Goal: Navigation & Orientation: Find specific page/section

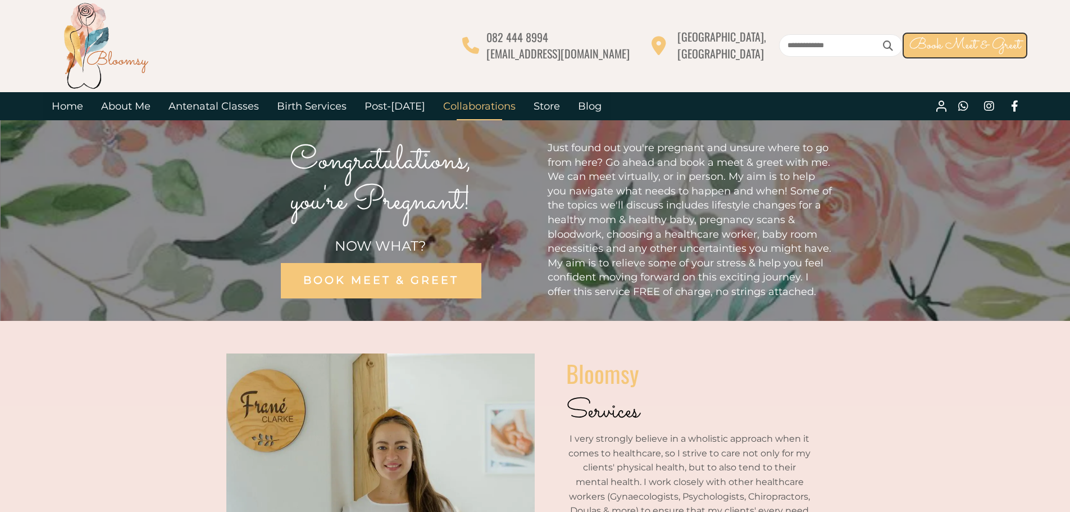
click at [494, 117] on link "Collaborations" at bounding box center [479, 106] width 90 height 28
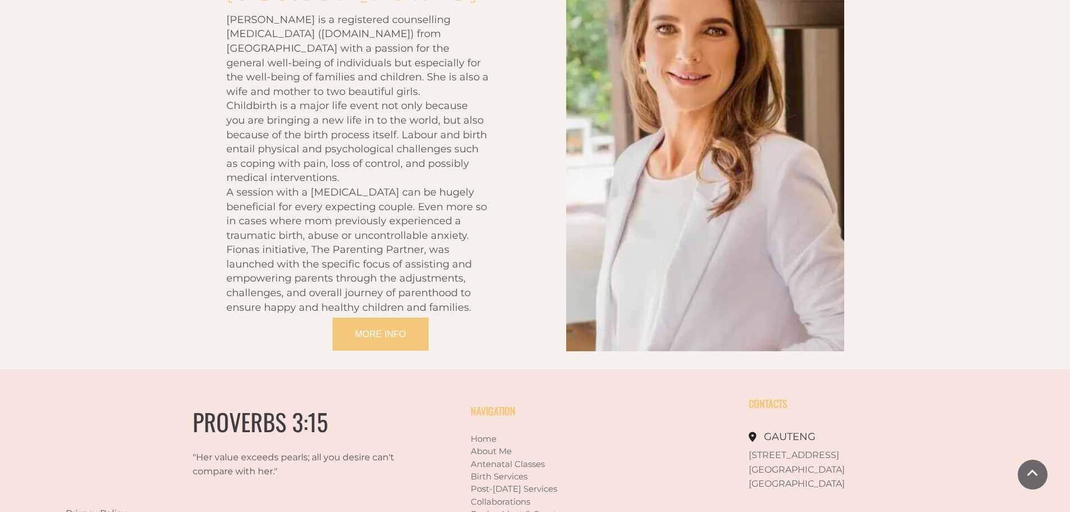
scroll to position [2407, 0]
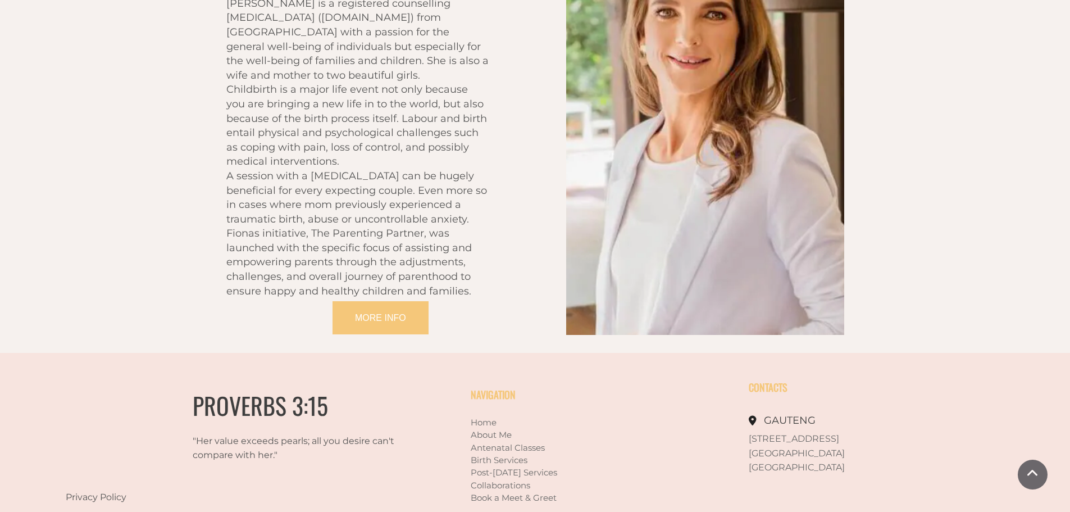
click at [516, 467] on link "Post-[DATE] Services" at bounding box center [514, 472] width 87 height 11
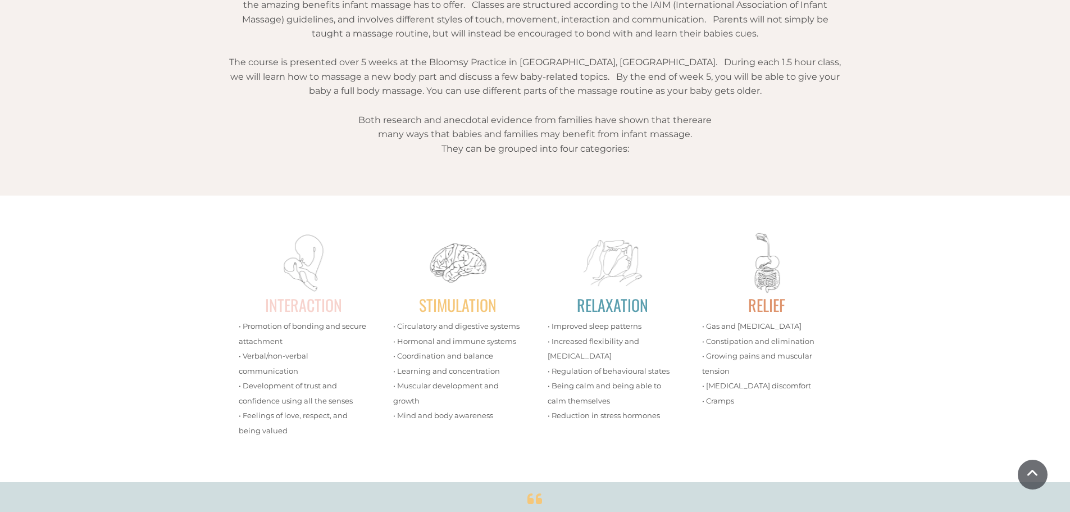
scroll to position [2247, 0]
